Goal: Task Accomplishment & Management: Complete application form

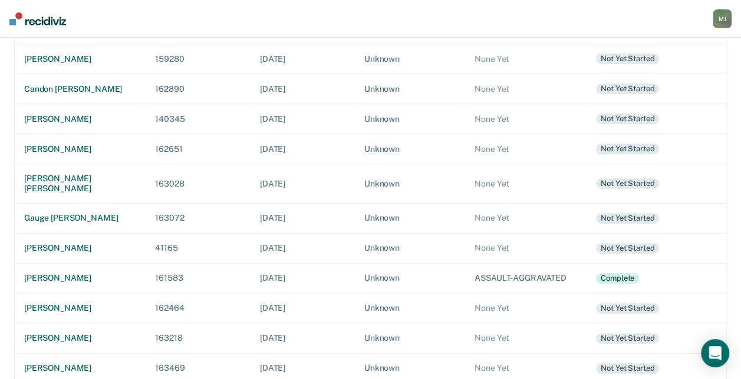
scroll to position [338, 0]
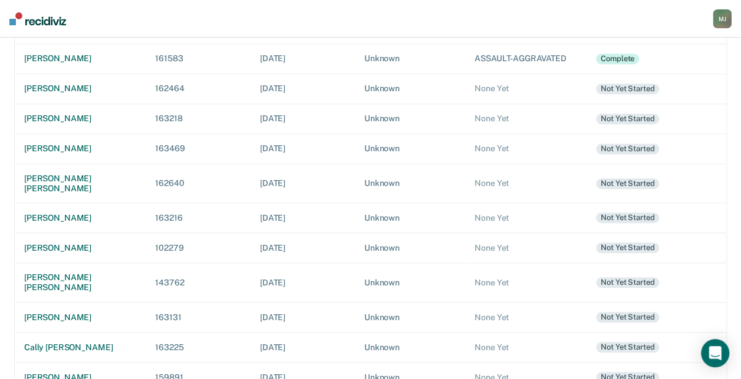
click at [70, 373] on div "[PERSON_NAME]" at bounding box center [80, 378] width 112 height 10
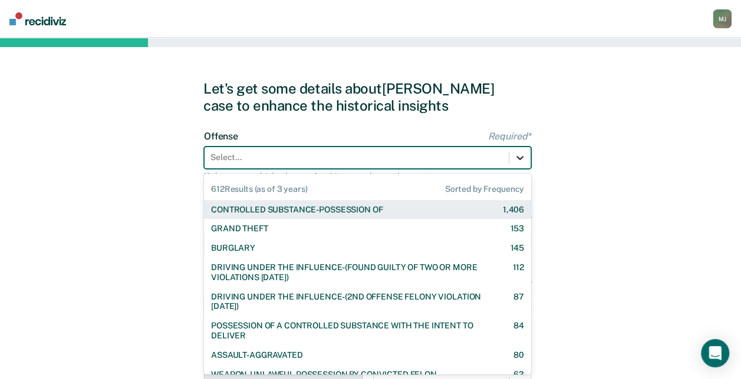
click at [513, 156] on div at bounding box center [519, 157] width 21 height 21
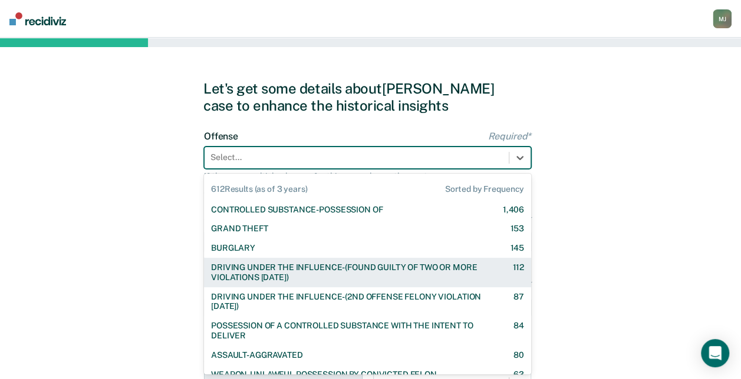
click at [412, 274] on div "DRIVING UNDER THE INFLUENCE-(FOUND GUILTY OF TWO OR MORE VIOLATIONS [DATE])" at bounding box center [351, 273] width 280 height 20
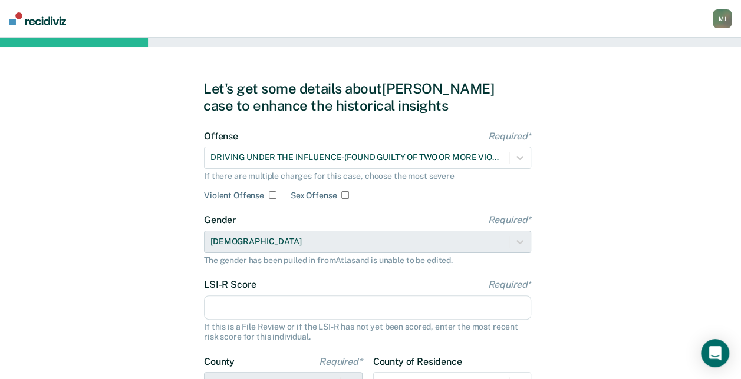
click at [302, 303] on input "LSI-R Score Required*" at bounding box center [367, 308] width 327 height 25
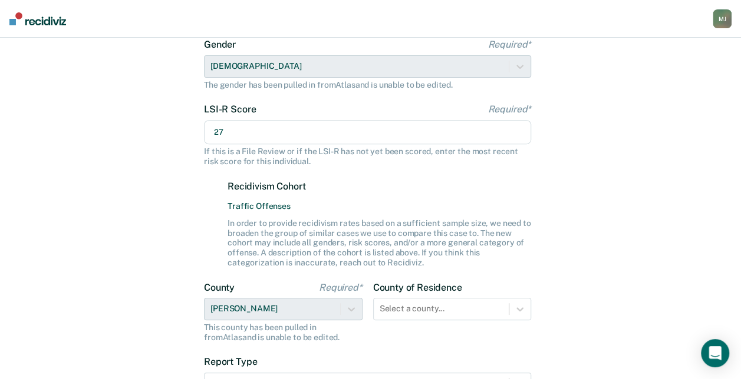
scroll to position [177, 0]
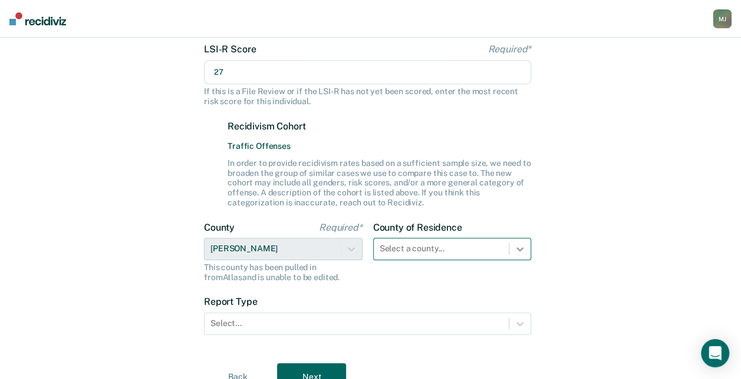
type input "27"
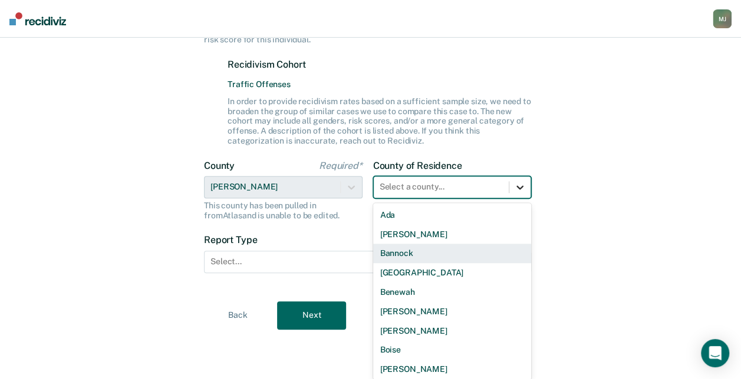
click at [517, 199] on div "44 results available. Use Up and Down to choose options, press Enter to select …" at bounding box center [452, 187] width 159 height 22
click at [461, 251] on div "Bannock" at bounding box center [452, 253] width 159 height 19
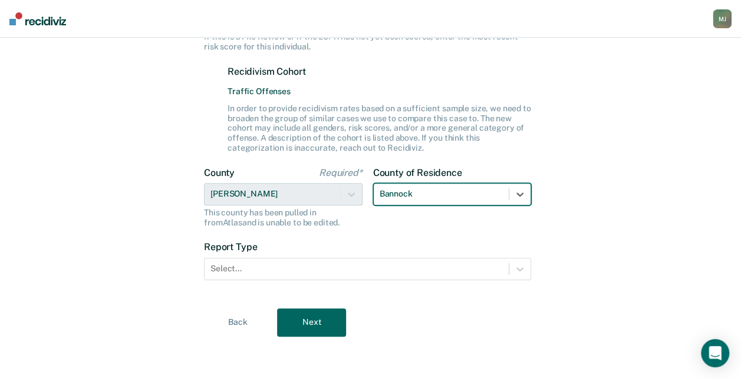
scroll to position [290, 0]
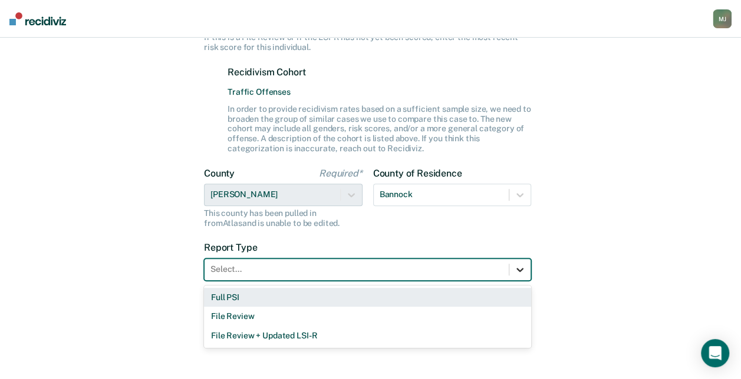
click at [517, 269] on icon at bounding box center [519, 270] width 7 height 4
click at [443, 302] on div "Full PSI" at bounding box center [367, 297] width 327 height 19
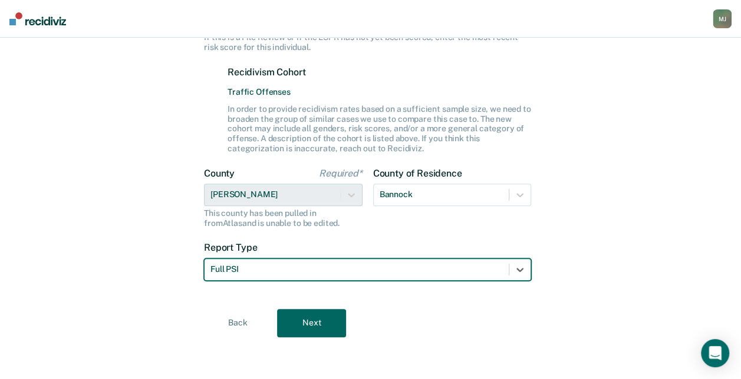
click at [312, 328] on button "Next" at bounding box center [311, 323] width 69 height 28
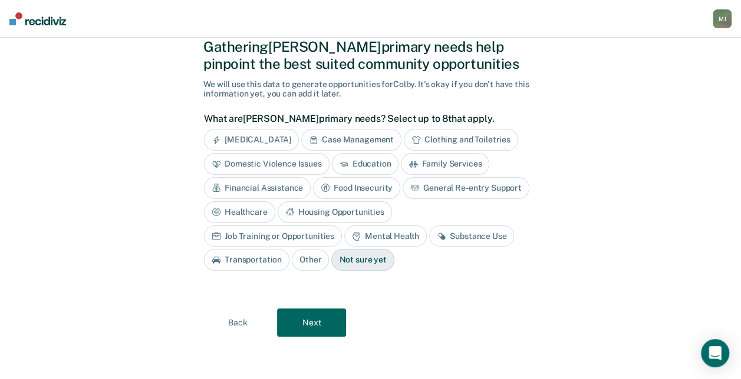
scroll to position [39, 0]
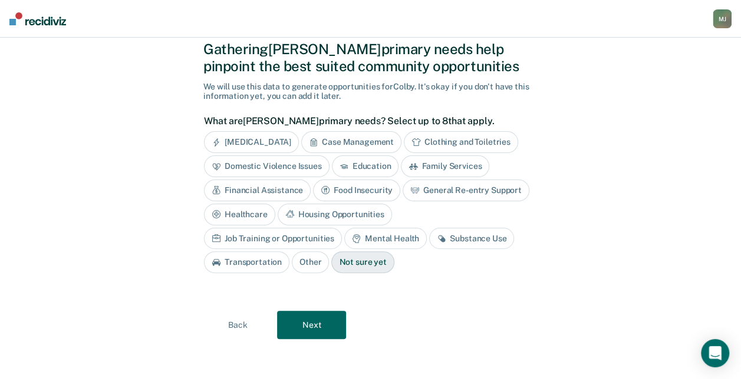
click at [316, 317] on button "Next" at bounding box center [311, 325] width 69 height 28
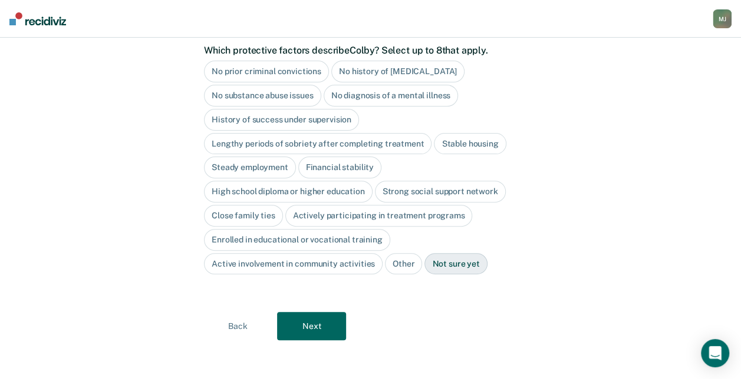
click at [316, 317] on button "Next" at bounding box center [311, 326] width 69 height 28
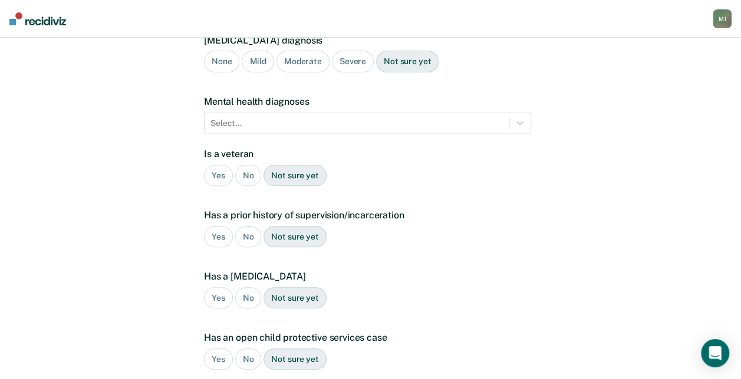
scroll to position [278, 0]
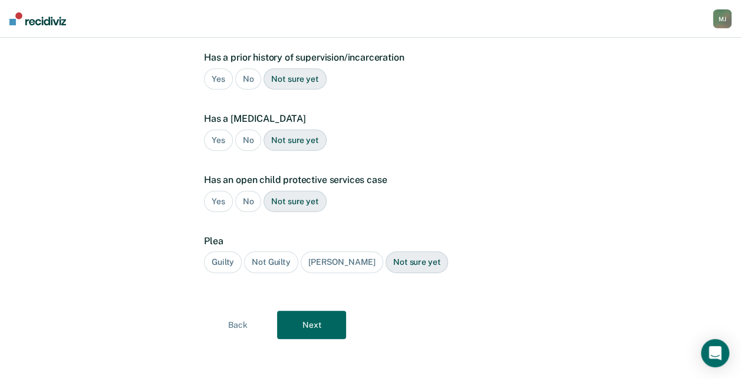
click at [316, 317] on button "Next" at bounding box center [311, 325] width 69 height 28
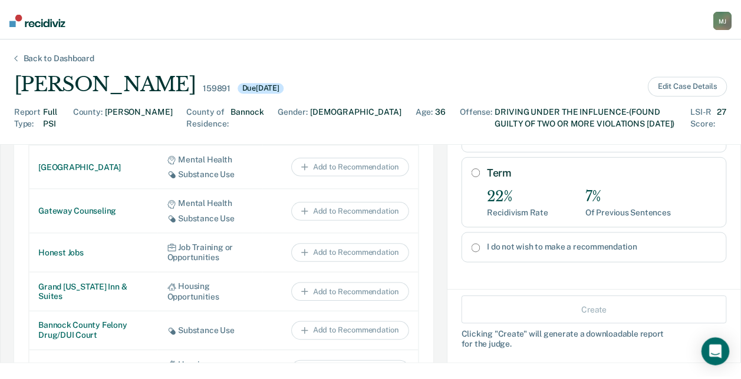
scroll to position [777, 0]
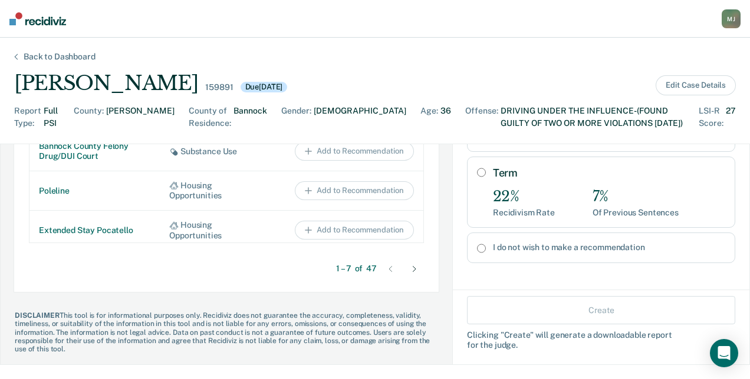
click at [477, 248] on input "I do not wish to make a recommendation" at bounding box center [481, 248] width 9 height 9
radio input "true"
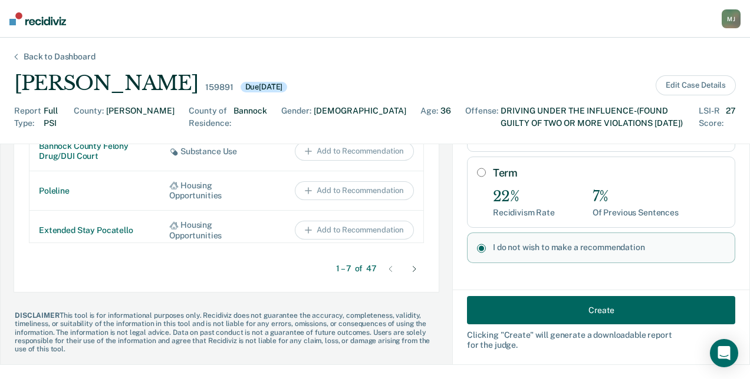
click at [563, 308] on button "Create" at bounding box center [601, 310] width 268 height 28
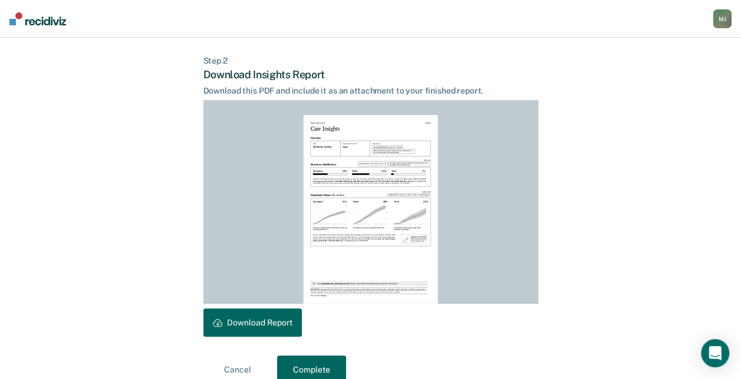
scroll to position [292, 0]
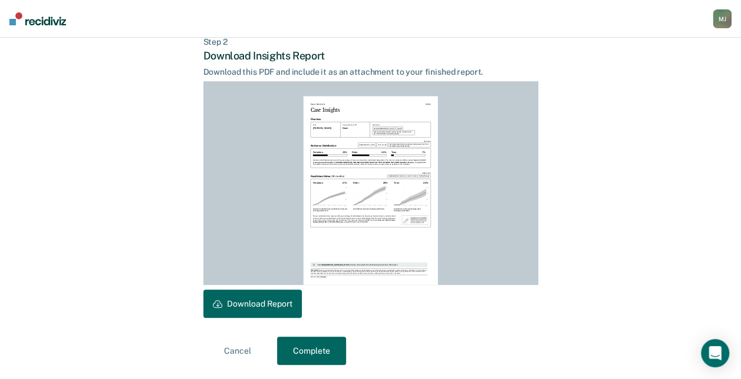
click at [268, 301] on button "Download Report" at bounding box center [252, 304] width 98 height 28
click at [311, 351] on button "Complete" at bounding box center [311, 351] width 69 height 28
